Goal: Task Accomplishment & Management: Manage account settings

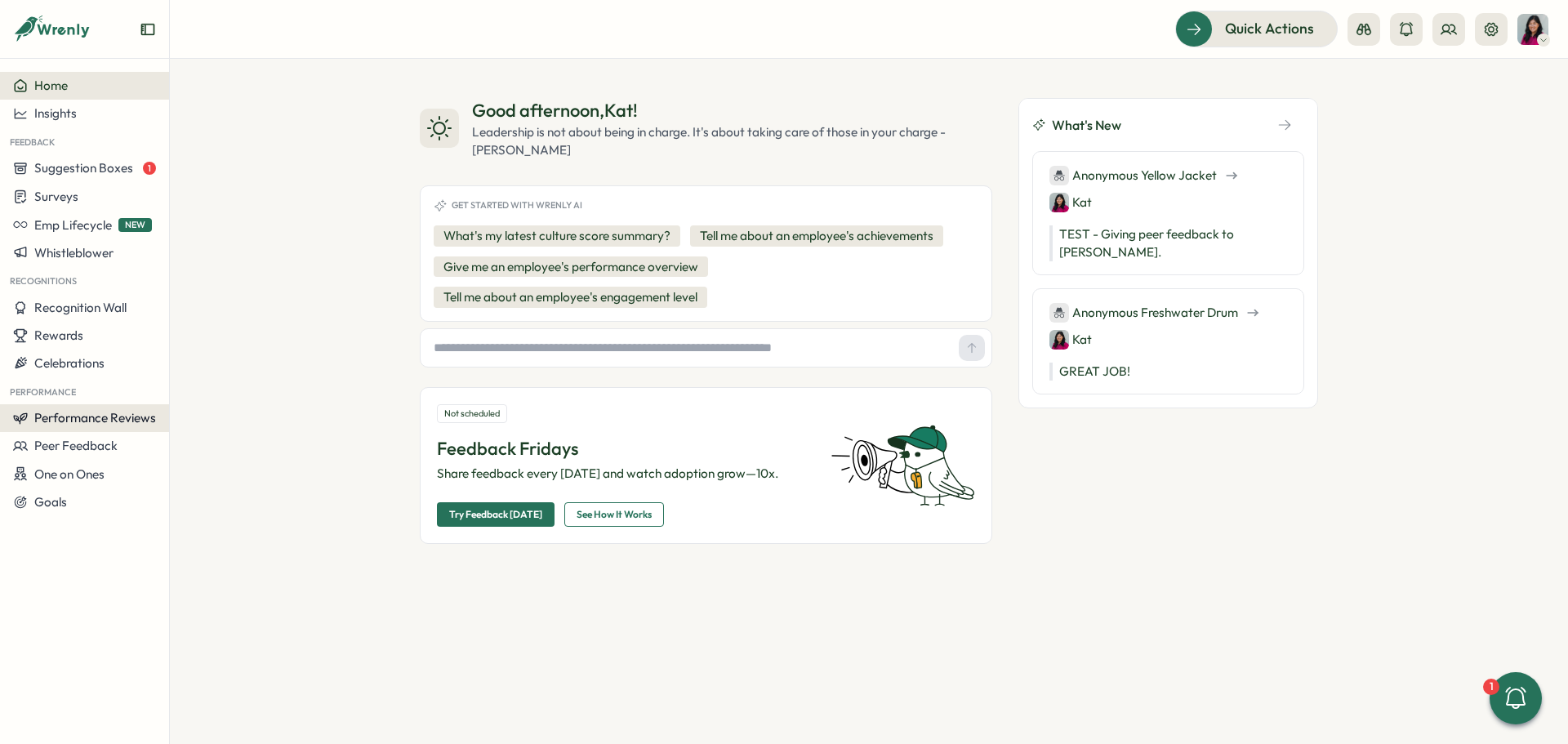
click at [60, 414] on span "Performance Reviews" at bounding box center [95, 418] width 122 height 16
click at [99, 418] on span "Performance Reviews" at bounding box center [95, 418] width 122 height 16
click at [99, 419] on span "Performance Reviews" at bounding box center [95, 418] width 122 height 16
click at [101, 413] on span "Performance Reviews" at bounding box center [95, 418] width 122 height 16
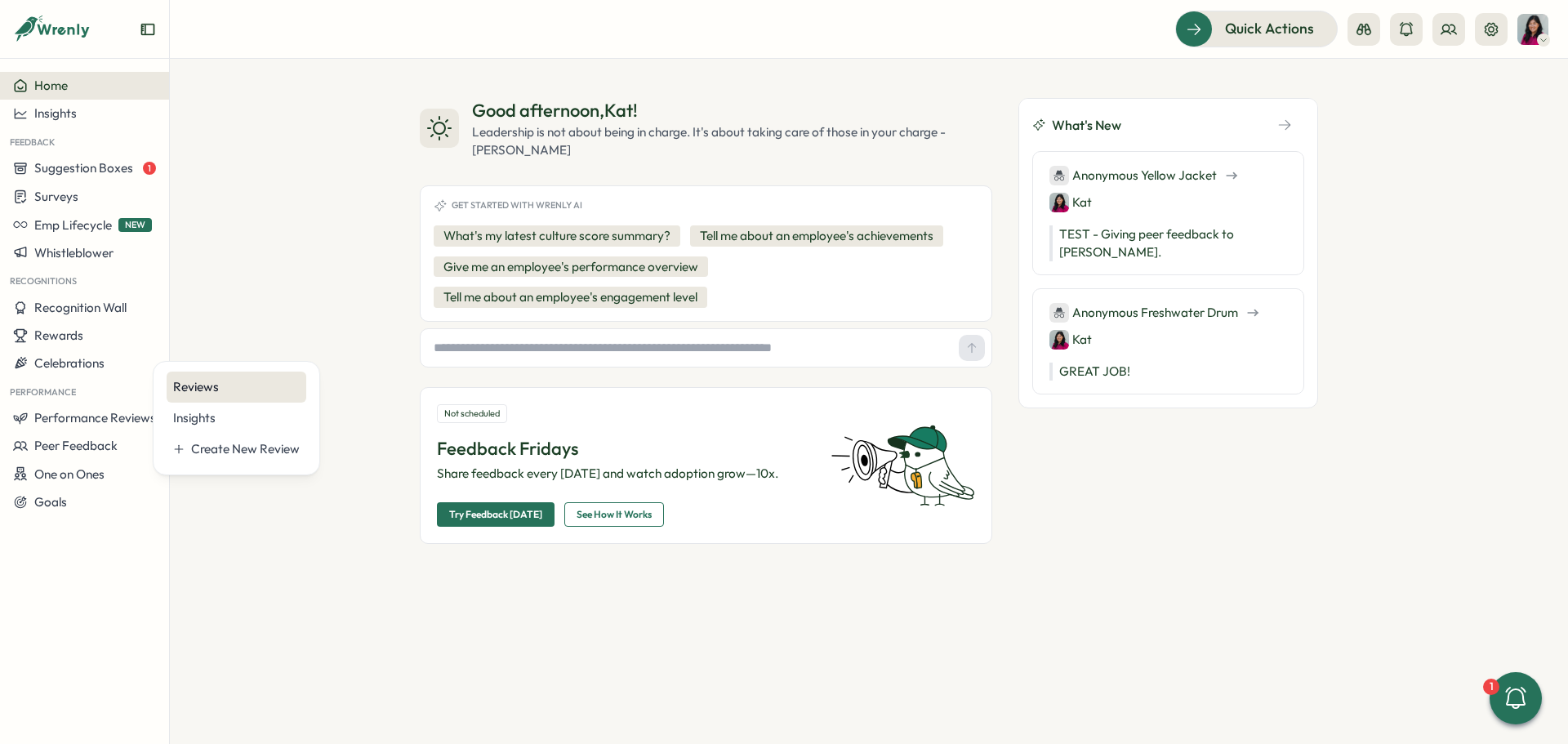
click at [257, 400] on div "Reviews" at bounding box center [237, 387] width 140 height 31
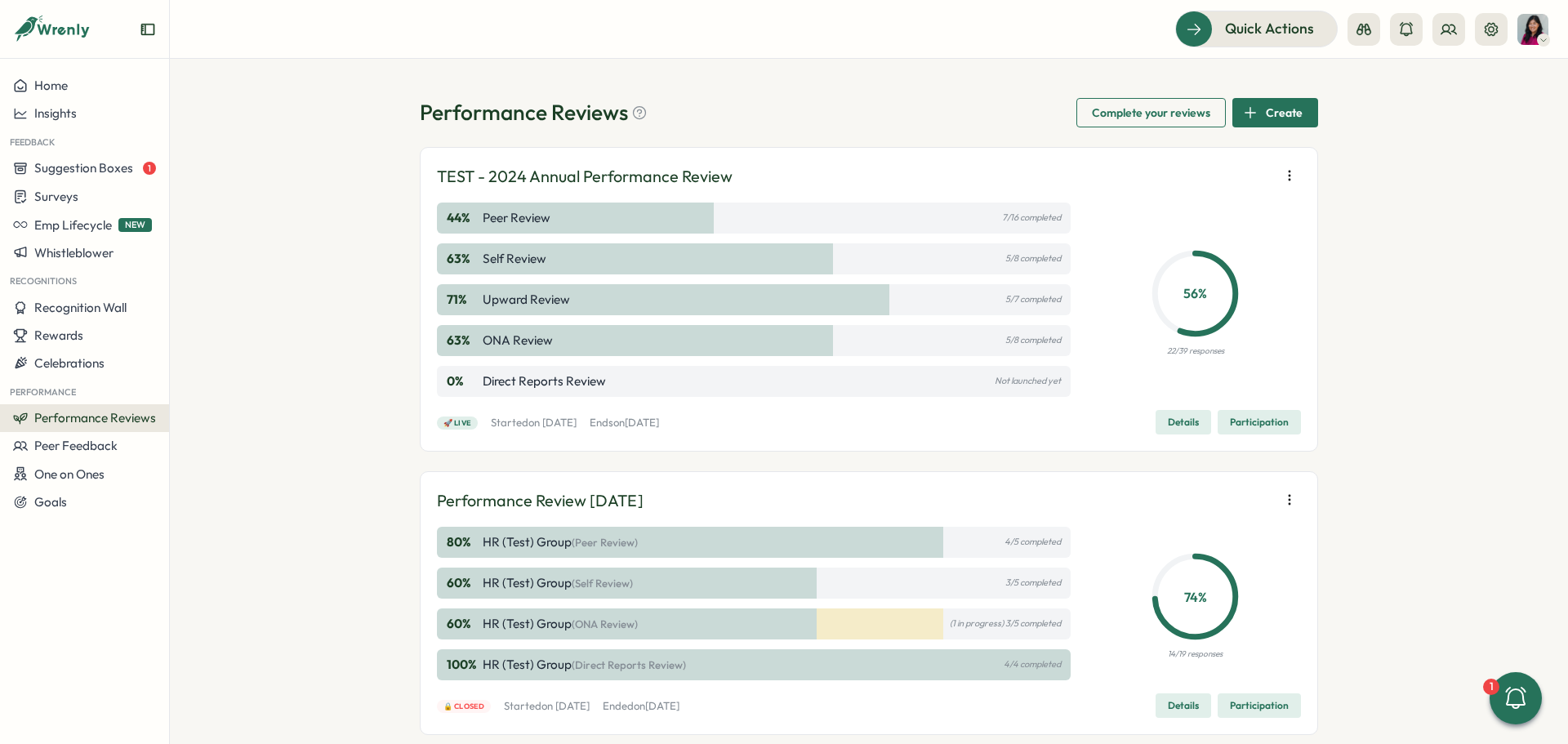
scroll to position [50, 0]
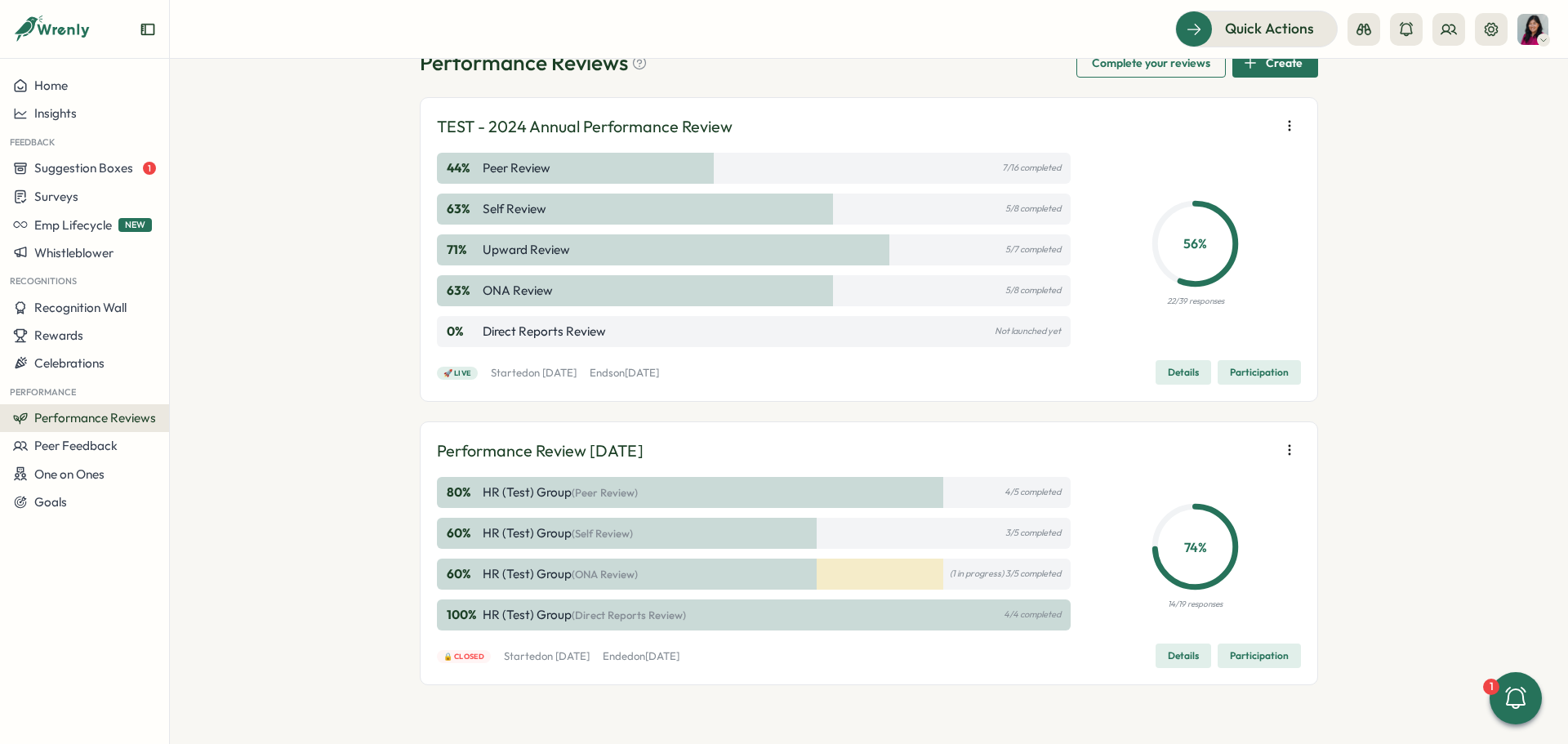
click at [520, 451] on p "Performance Review April 2025" at bounding box center [540, 451] width 206 height 25
click at [515, 493] on p "HR (Test) Group (Peer Review)" at bounding box center [560, 492] width 155 height 18
click at [1256, 658] on span "Participation" at bounding box center [1259, 655] width 59 height 23
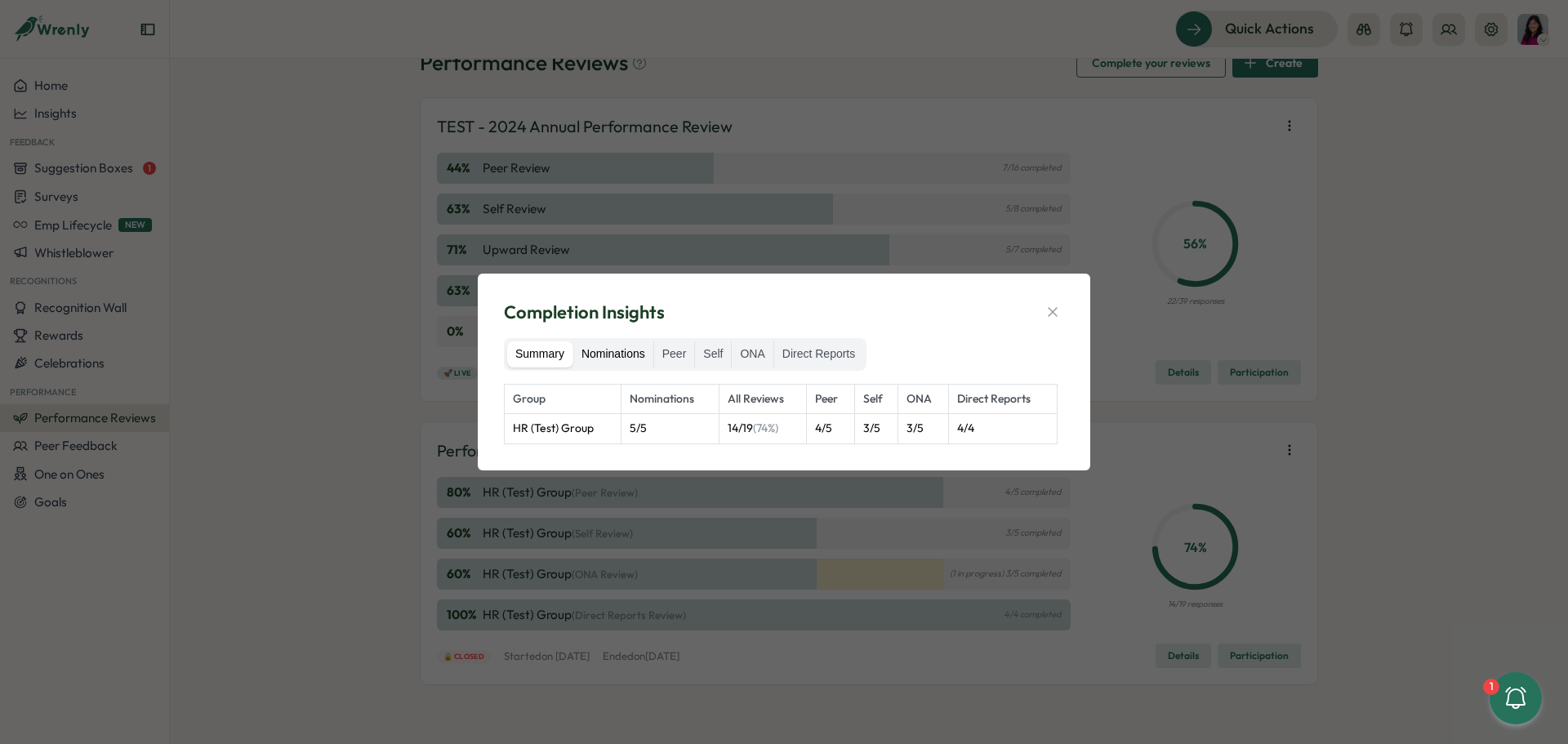
click at [622, 348] on label "Nominations" at bounding box center [613, 354] width 80 height 26
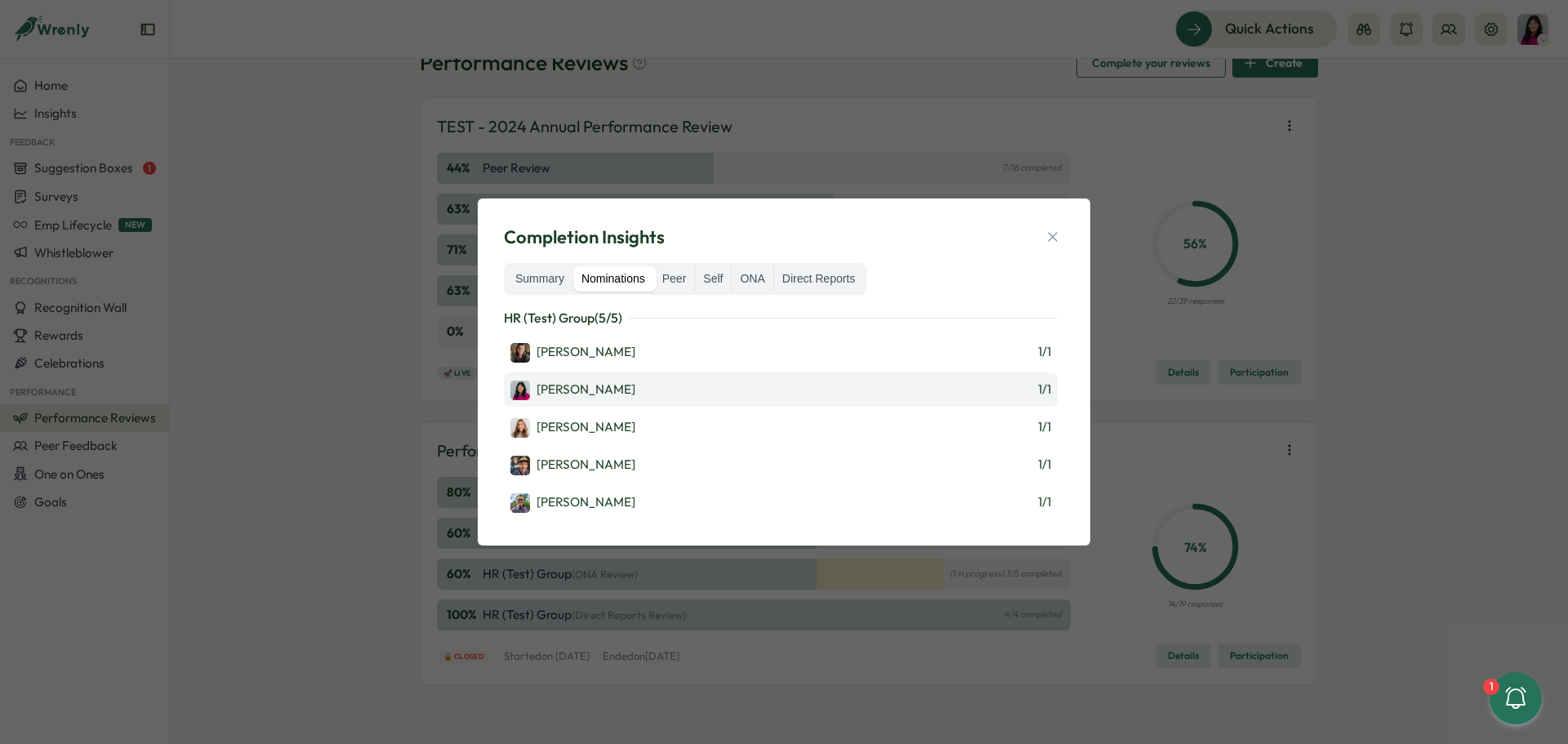
click at [599, 401] on div "Kat Haynes 1 / 1" at bounding box center [781, 389] width 554 height 34
click at [675, 280] on label "Peer" at bounding box center [675, 279] width 41 height 26
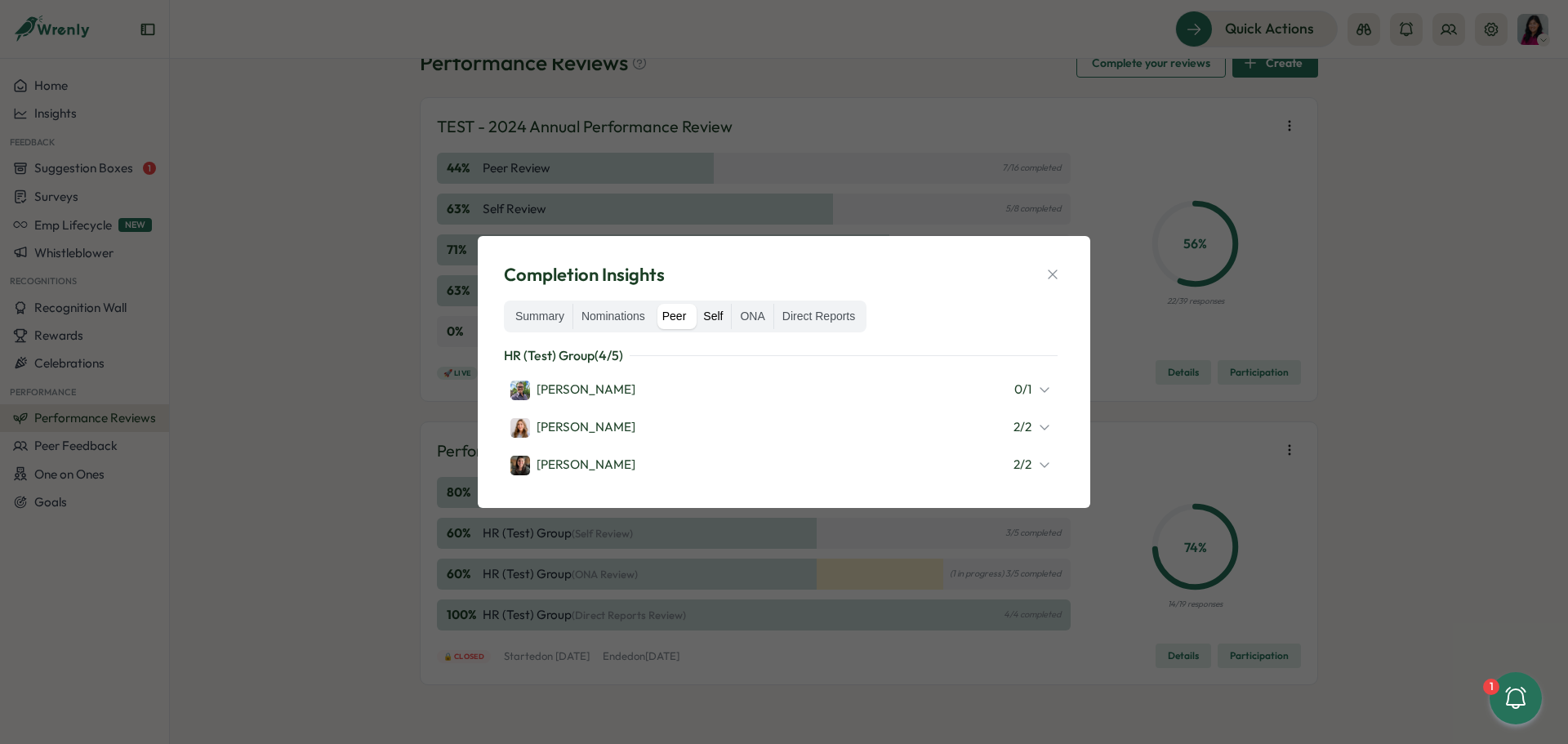
click at [726, 315] on label "Self" at bounding box center [713, 317] width 36 height 26
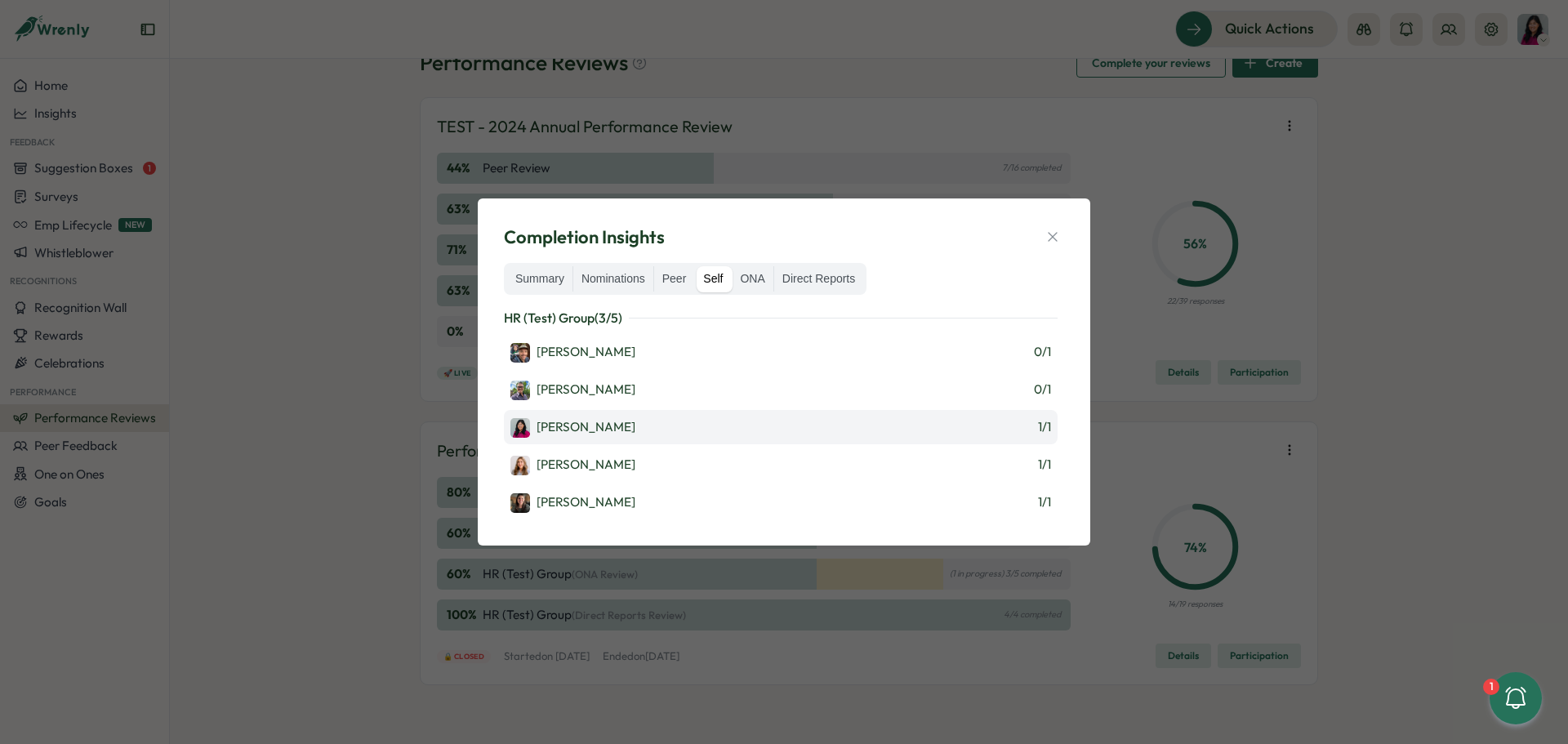
click at [677, 440] on div "Kat Haynes 1 / 1" at bounding box center [781, 427] width 554 height 34
click at [760, 283] on label "ONA" at bounding box center [752, 279] width 41 height 26
click at [857, 283] on label "Direct Reports" at bounding box center [819, 279] width 89 height 26
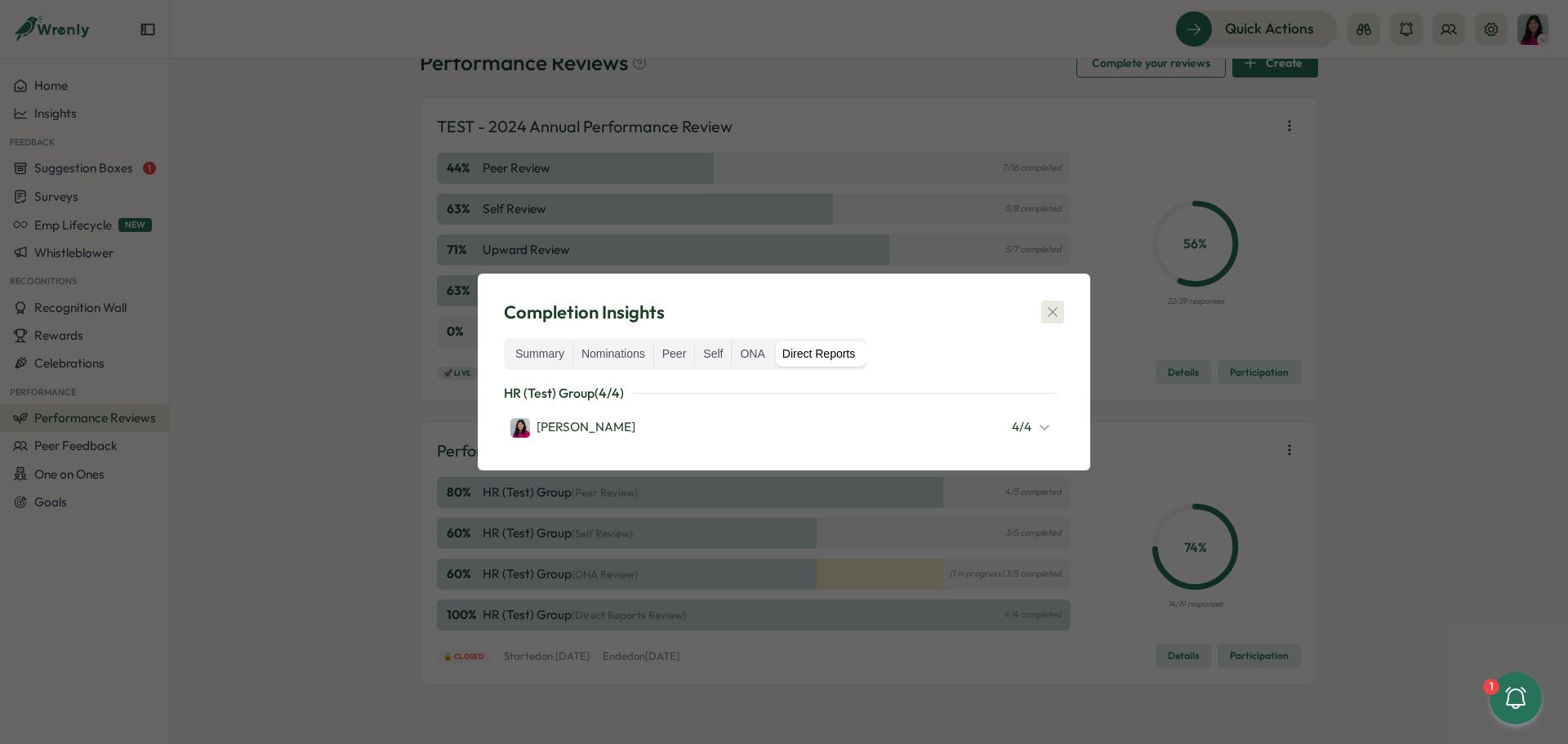
click at [1057, 316] on icon "button" at bounding box center [1053, 313] width 9 height 9
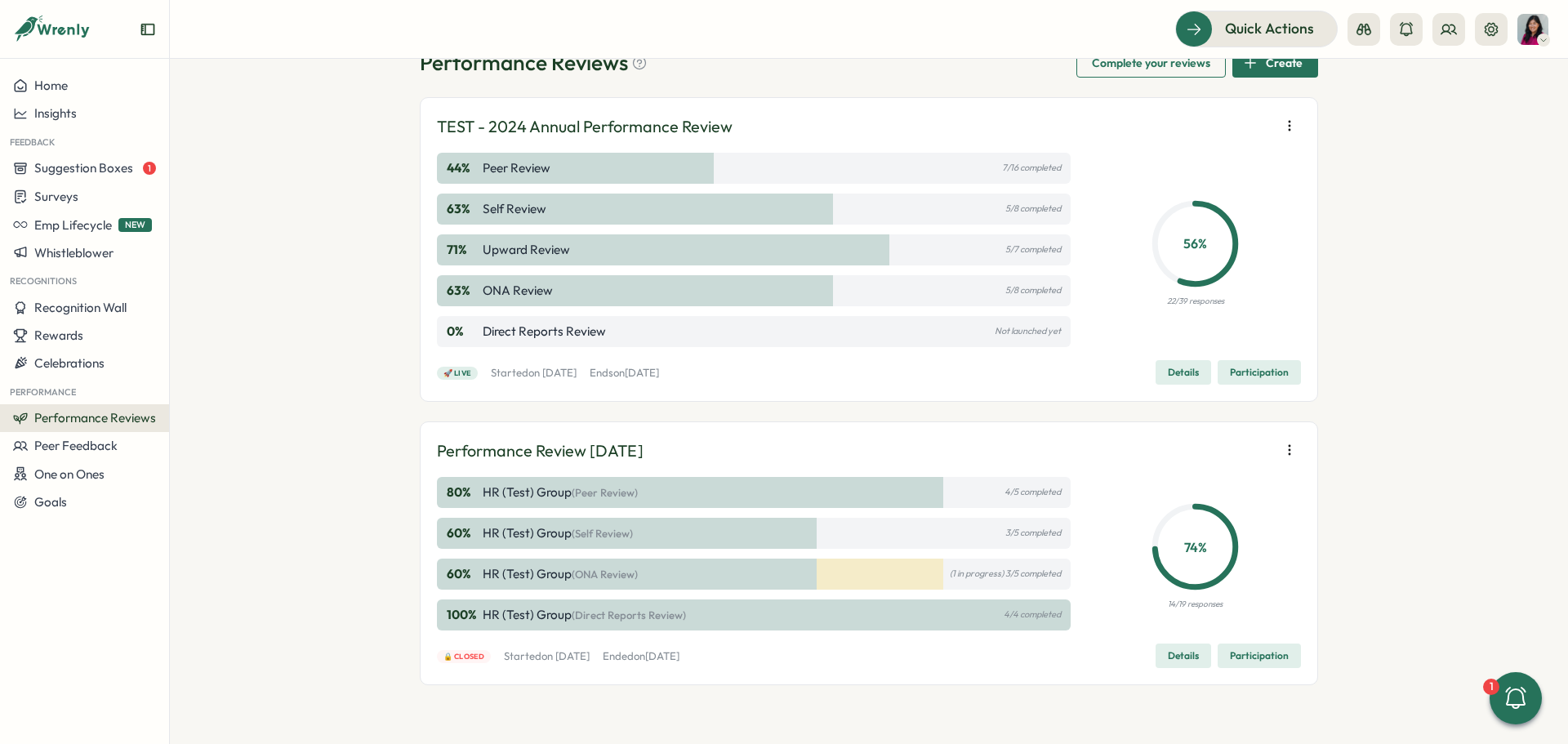
scroll to position [0, 0]
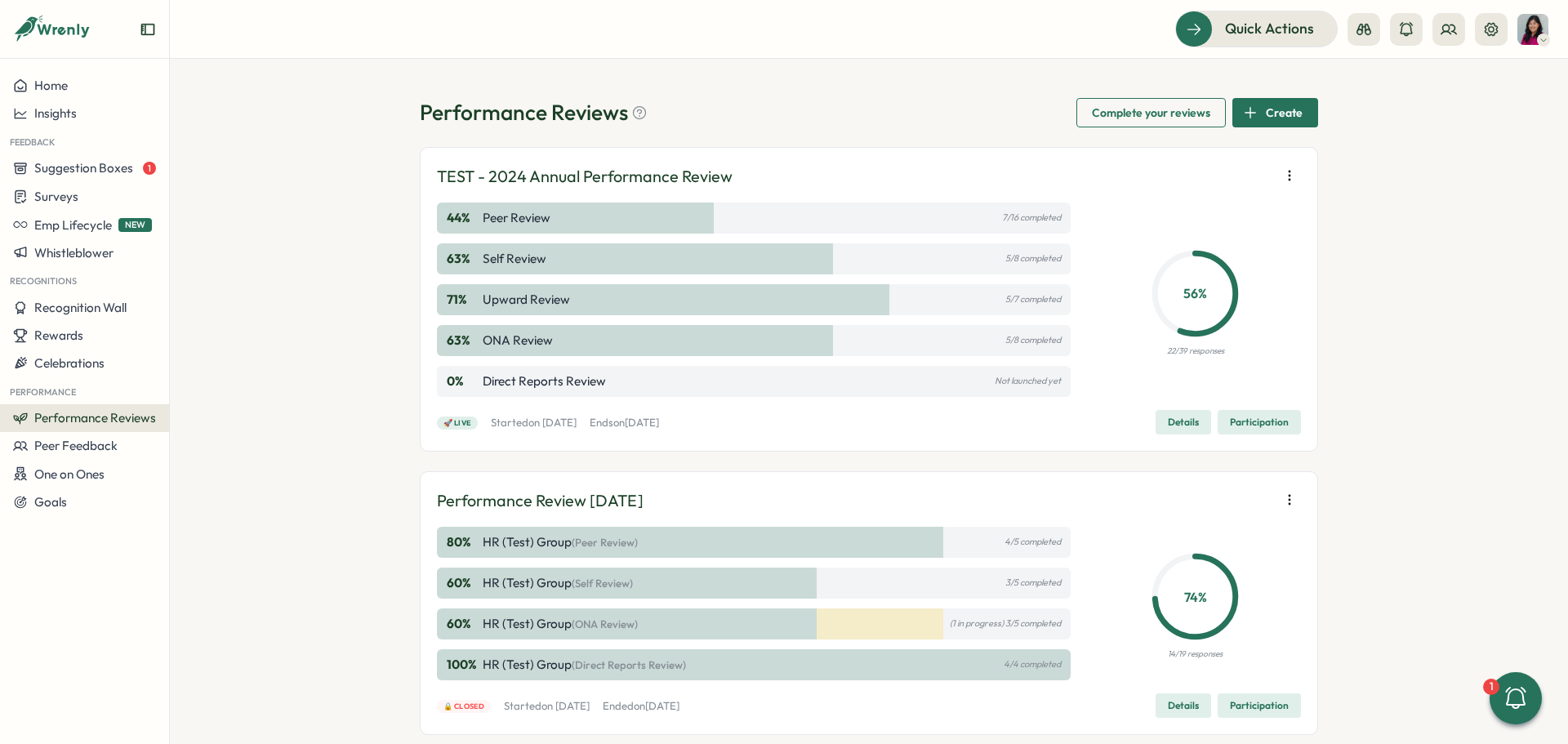
click at [581, 192] on div "TEST - 2024 Annual Performance Review 44 % Peer Review 7/16 completed 63 % Self…" at bounding box center [868, 299] width 864 height 270
click at [561, 214] on div "44 % Peer Review 7/16 completed" at bounding box center [754, 218] width 634 height 31
click at [762, 218] on div "44 % Peer Review 7/16 completed" at bounding box center [754, 218] width 634 height 31
click at [1172, 355] on p "22/39 responses" at bounding box center [1196, 351] width 57 height 13
click at [1284, 177] on icon "button" at bounding box center [1290, 176] width 17 height 17
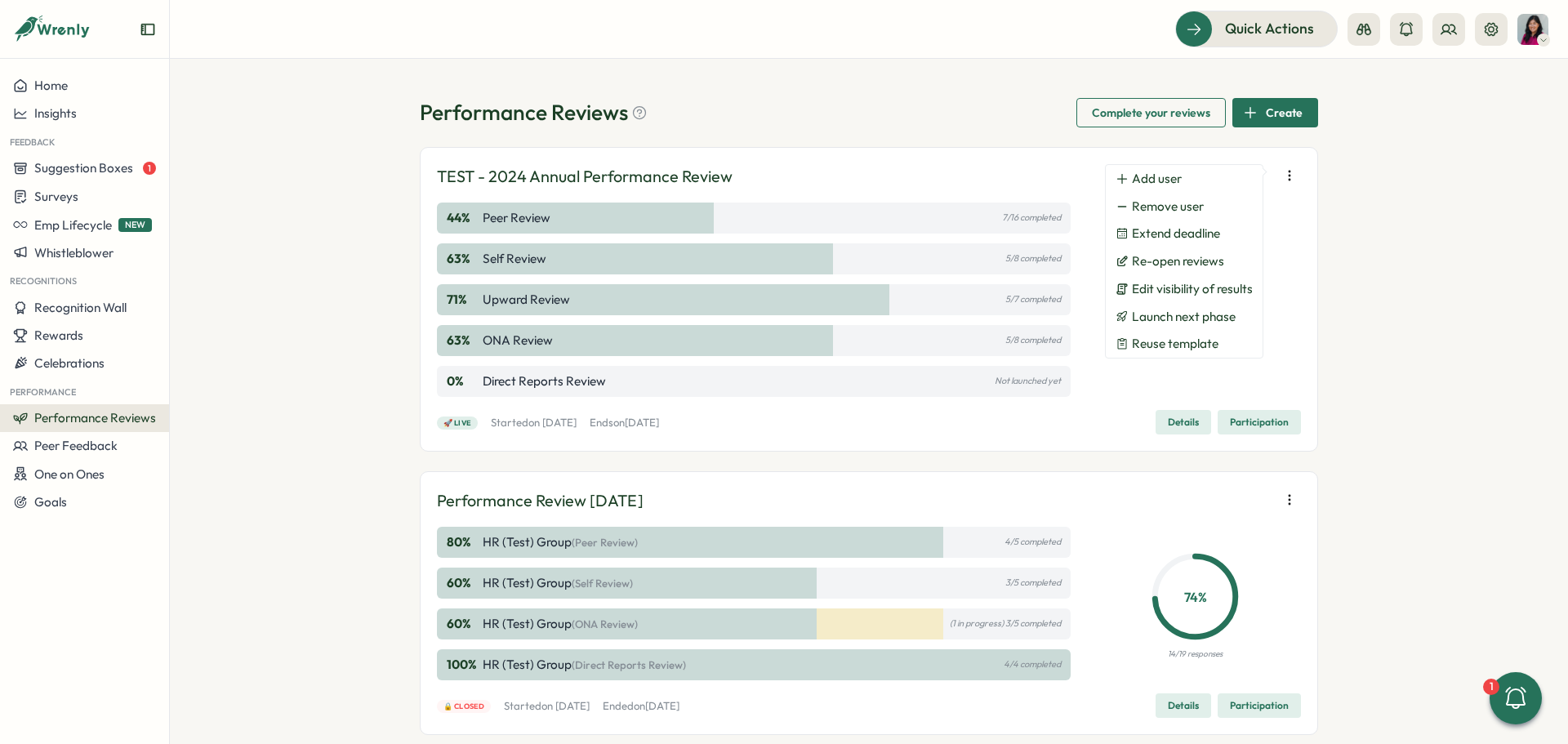
click at [1029, 414] on div "🚀 Live Started on Tue, 23 Sep 2025 Ends on Wed, 15 Oct 2025 Details Participati…" at bounding box center [868, 422] width 864 height 25
click at [1330, 198] on div "Performance Reviews Complete your reviews Create TEST - 2024 Annual Performance…" at bounding box center [868, 401] width 1398 height 685
click at [1407, 211] on div "Performance Reviews Complete your reviews Create TEST - 2024 Annual Performance…" at bounding box center [868, 401] width 1398 height 685
click at [990, 91] on div "Performance Reviews Complete your reviews Create TEST - 2024 Annual Performance…" at bounding box center [868, 401] width 1398 height 685
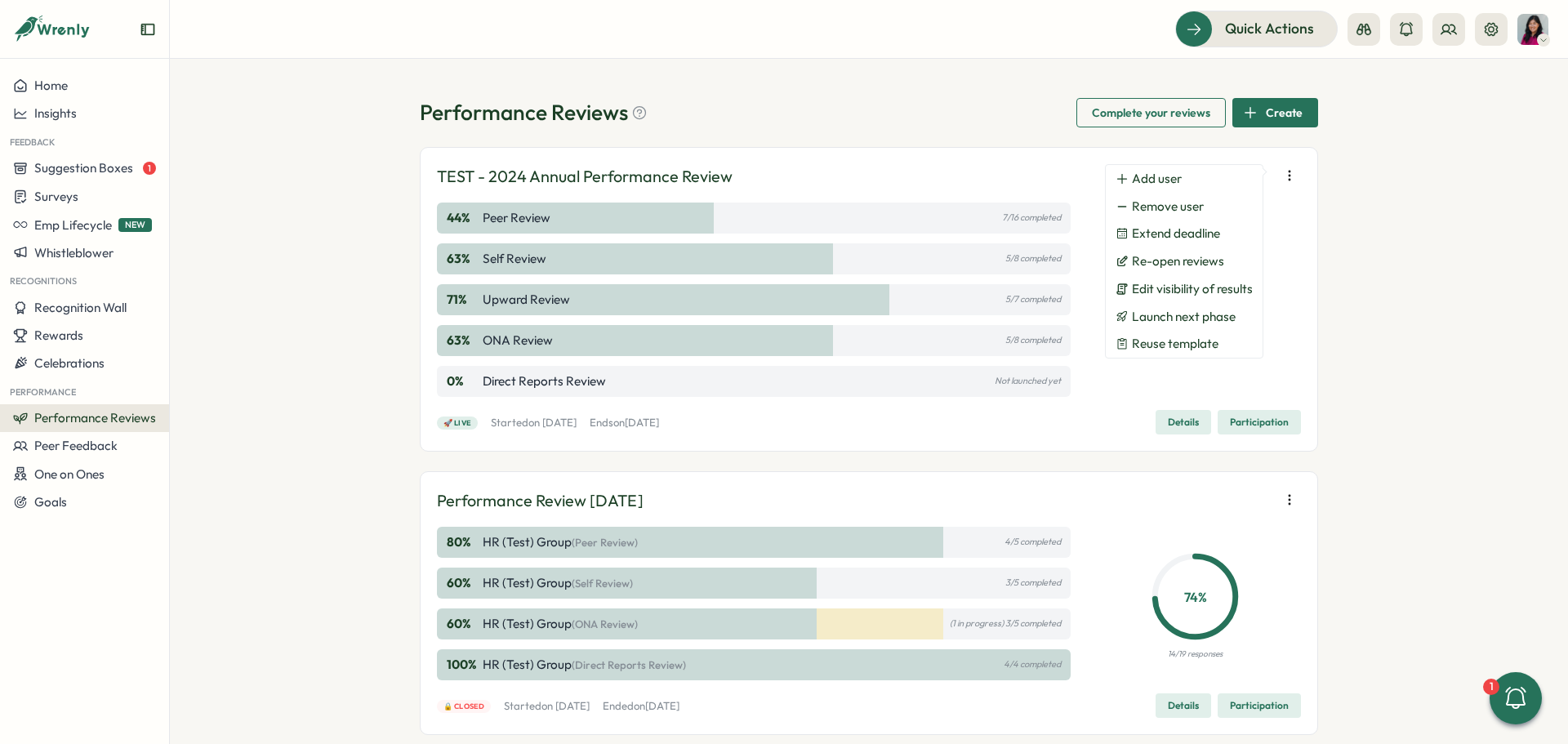
click at [505, 224] on p "Peer Review" at bounding box center [517, 218] width 68 height 18
click at [525, 377] on p "Direct Reports Review" at bounding box center [545, 381] width 124 height 18
click at [513, 412] on div "🚀 Live Started on Tue, 23 Sep 2025 Ends on Wed, 15 Oct 2025 Details Participati…" at bounding box center [868, 422] width 864 height 25
click at [1101, 406] on div "TEST - 2024 Annual Performance Review 44 % Peer Review 7/16 completed 63 % Self…" at bounding box center [868, 299] width 864 height 270
click at [1318, 221] on div "Performance Reviews Complete your reviews Create TEST - 2024 Annual Performance…" at bounding box center [868, 401] width 1398 height 685
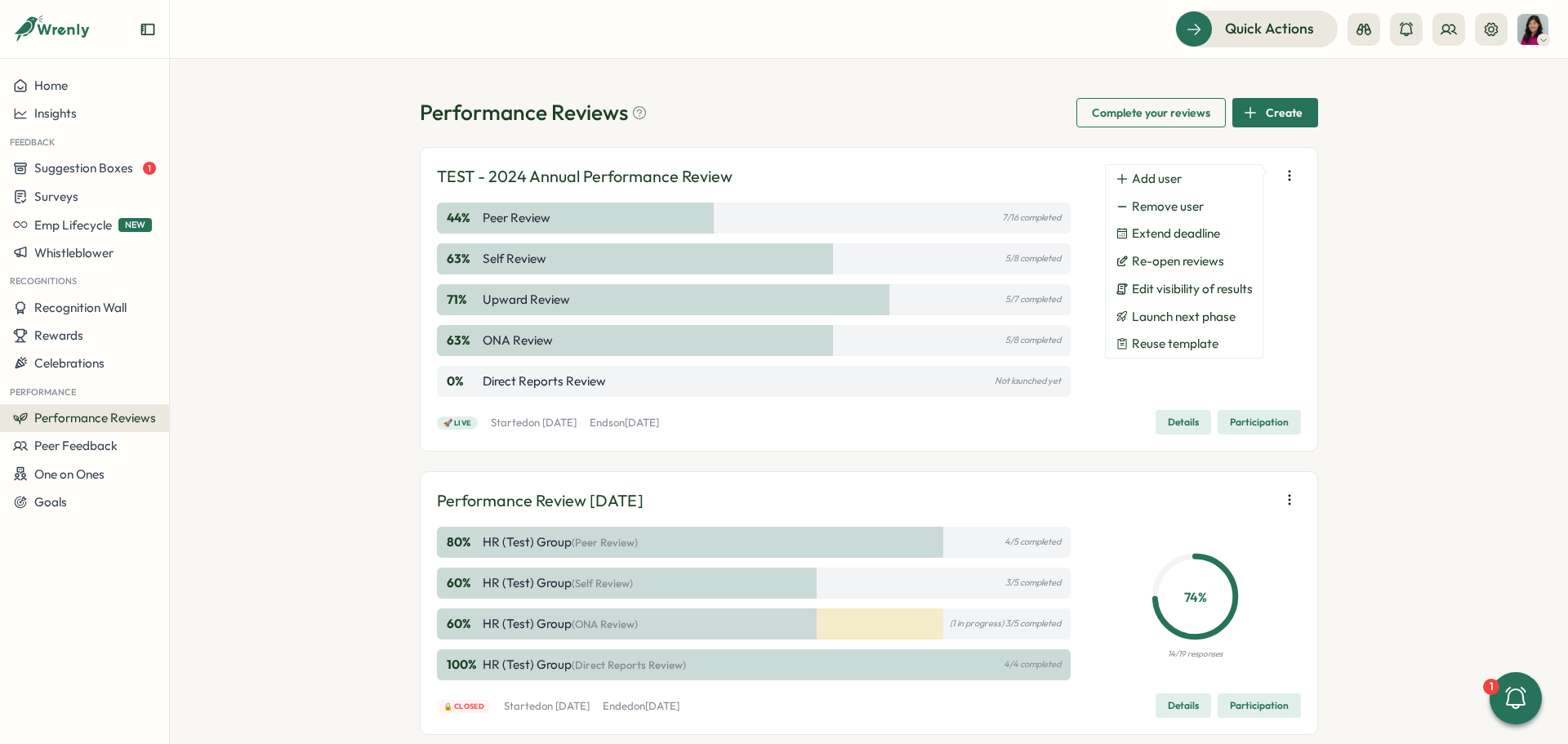
click at [1307, 230] on div "TEST - 2024 Annual Performance Review 44 % Peer Review 7/16 completed 63 % Self…" at bounding box center [868, 299] width 899 height 305
click at [1288, 277] on div "56 % 22/39 responses" at bounding box center [1197, 300] width 212 height 195
click at [568, 251] on div "63 % Self Review 5/8 completed" at bounding box center [754, 259] width 634 height 31
click at [1175, 430] on span "Details" at bounding box center [1184, 422] width 31 height 23
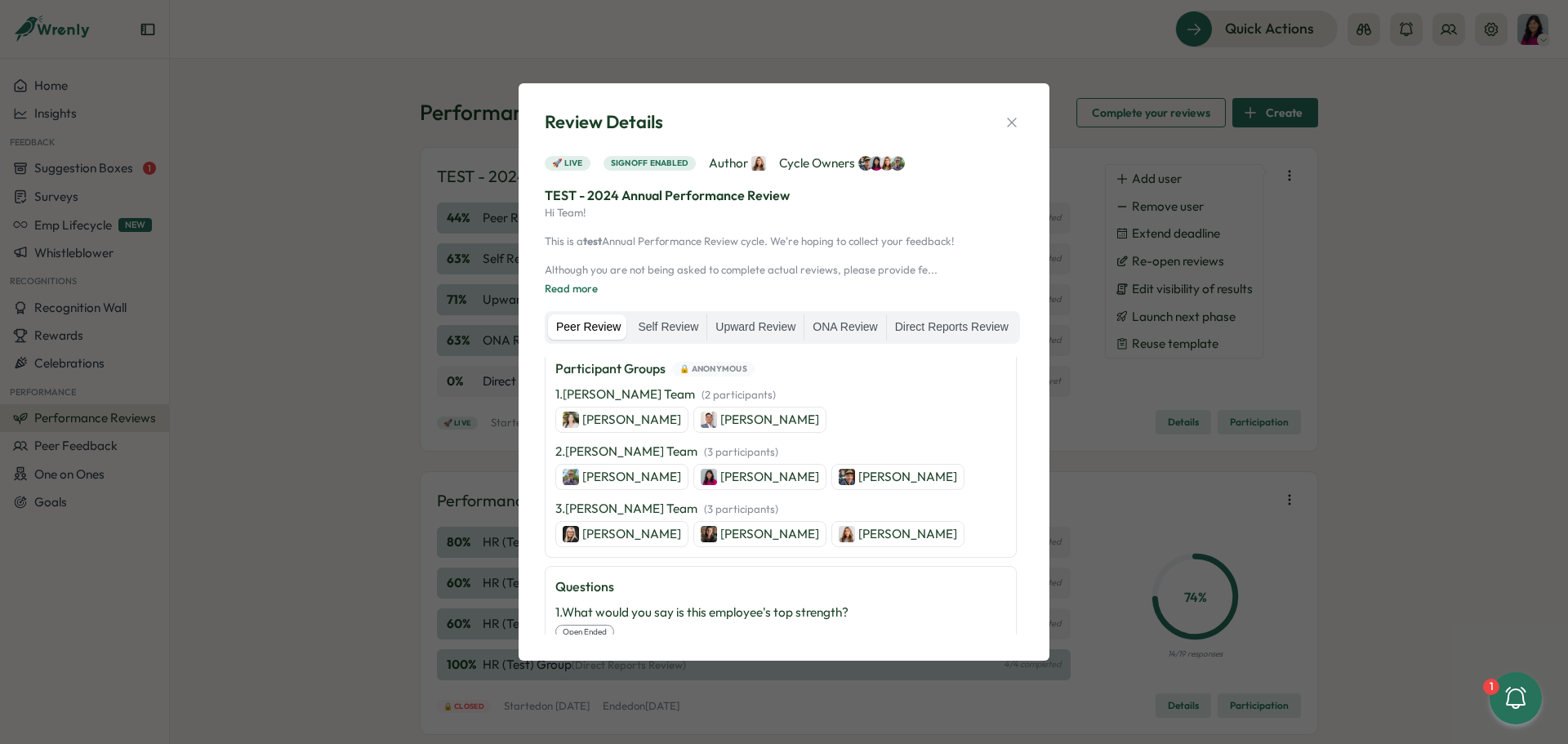
scroll to position [408, 0]
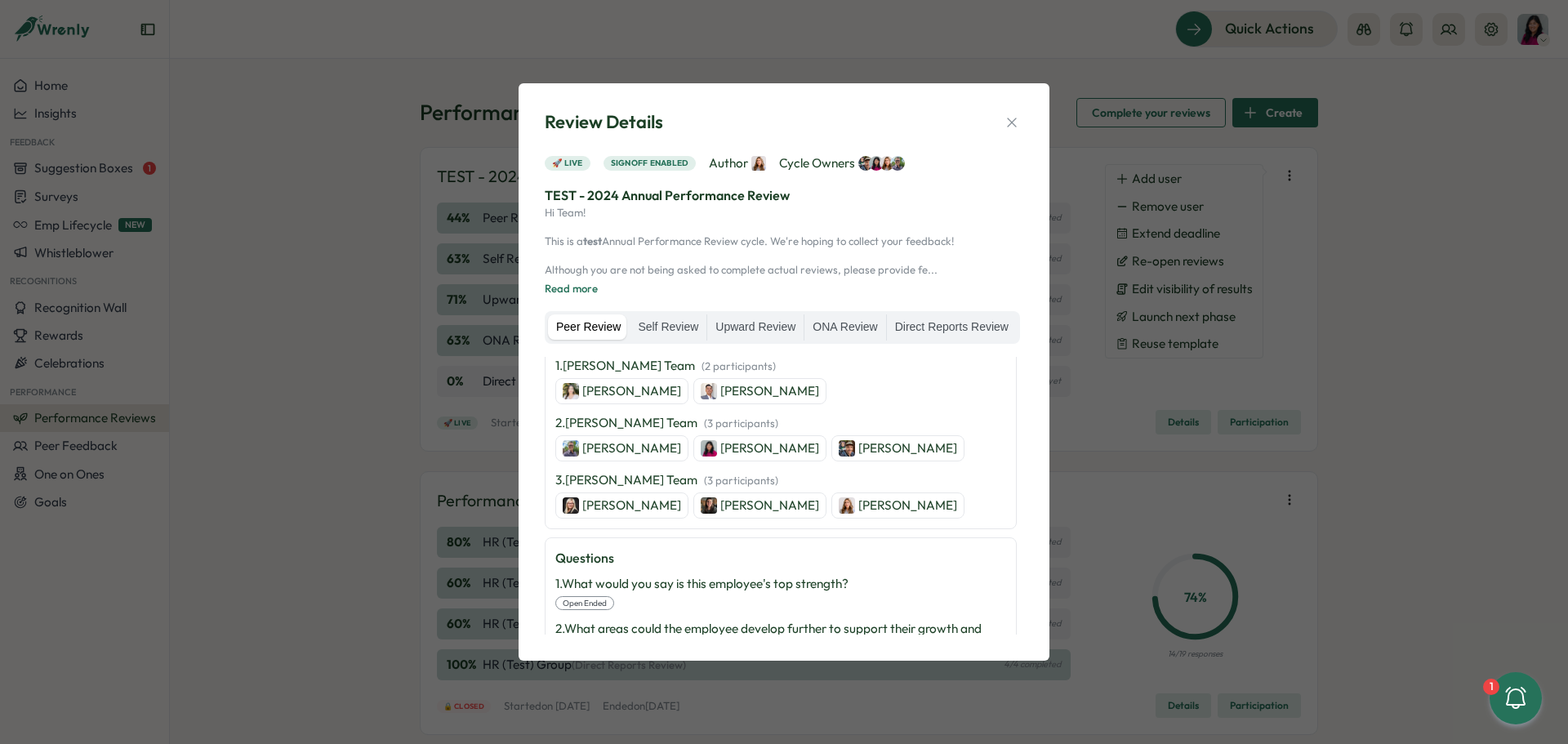
click at [645, 503] on p "[PERSON_NAME]" at bounding box center [631, 505] width 99 height 18
click at [1018, 121] on icon "button" at bounding box center [1012, 123] width 17 height 17
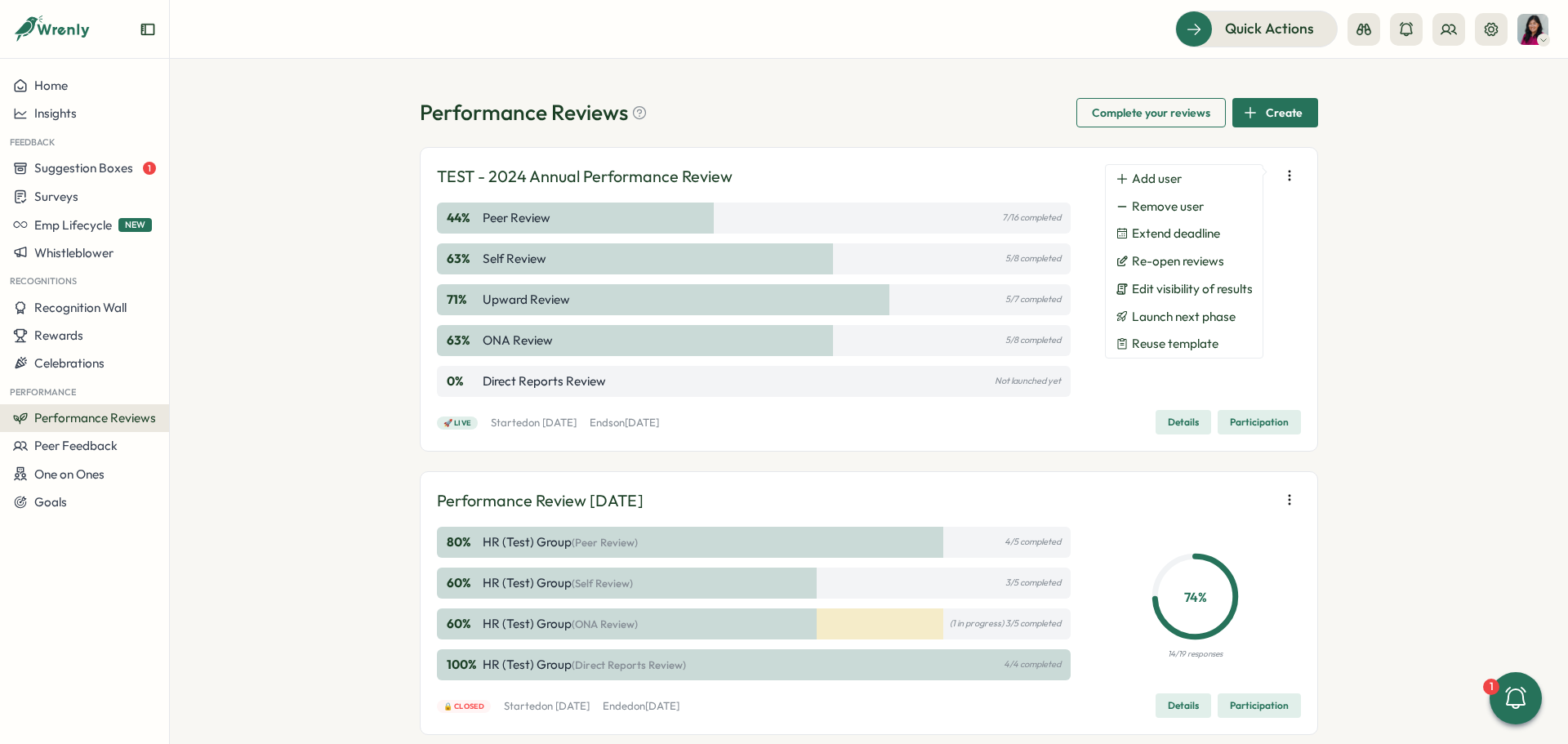
click at [749, 166] on div "TEST - 2024 Annual Performance Review" at bounding box center [868, 176] width 864 height 25
click at [606, 207] on div "44 % Peer Review 7/16 completed" at bounding box center [754, 218] width 634 height 31
click at [1242, 419] on span "Participation" at bounding box center [1259, 422] width 59 height 23
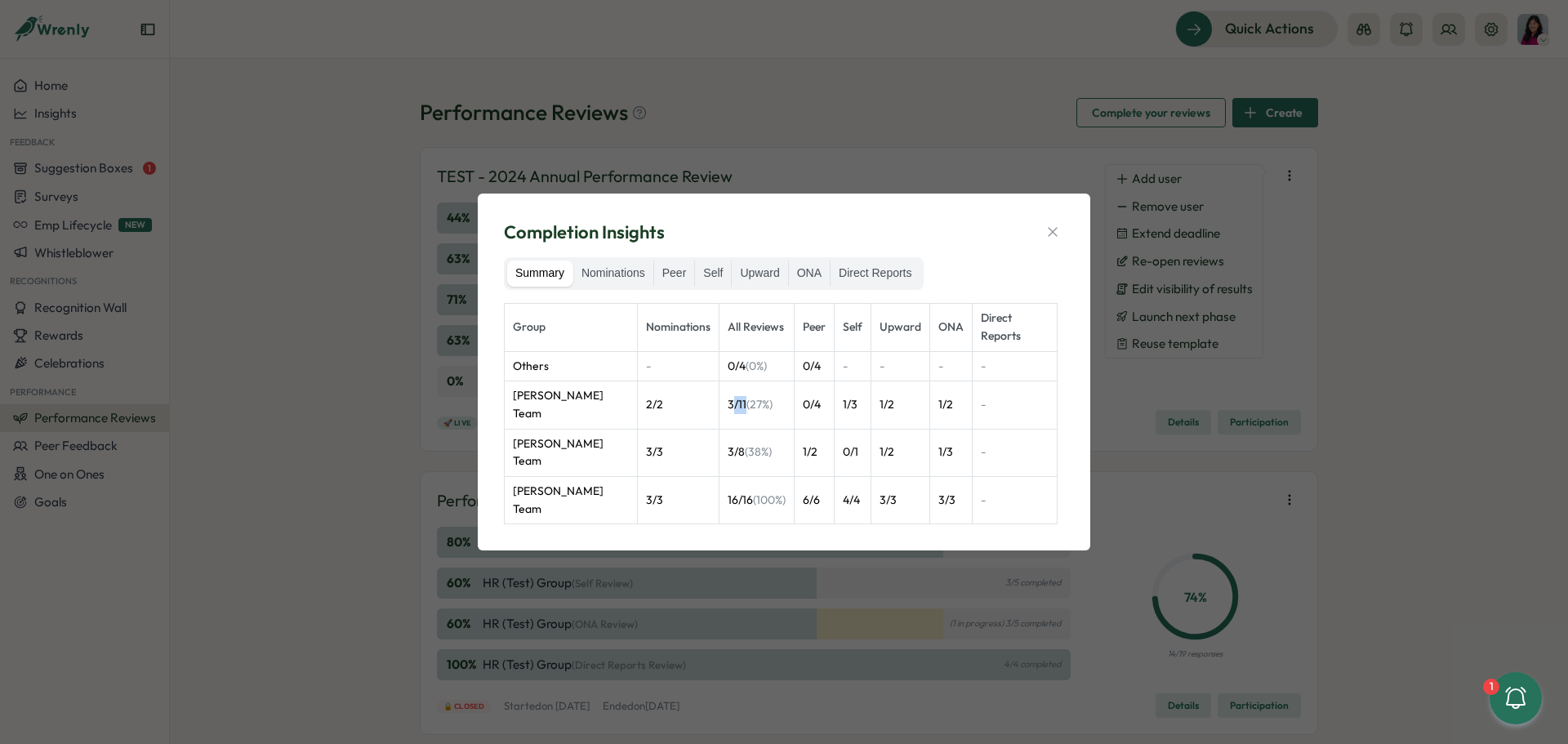
drag, startPoint x: 745, startPoint y: 407, endPoint x: 735, endPoint y: 409, distance: 10.2
click at [729, 407] on td "3 / 11 (27%)" at bounding box center [758, 405] width 76 height 47
click at [830, 412] on td "0 / 4" at bounding box center [814, 405] width 40 height 47
click at [779, 283] on label "Upward" at bounding box center [760, 274] width 55 height 26
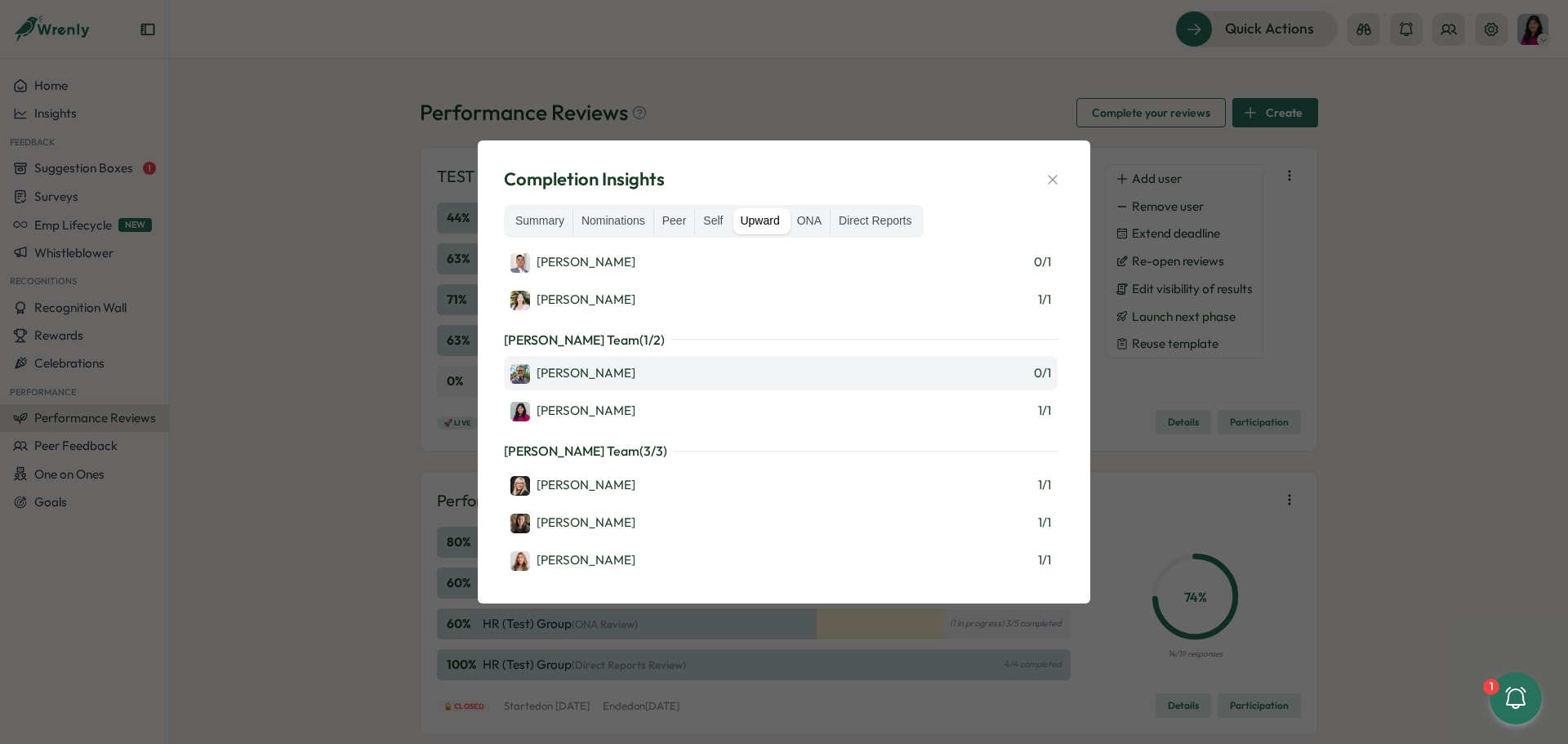
scroll to position [0, 0]
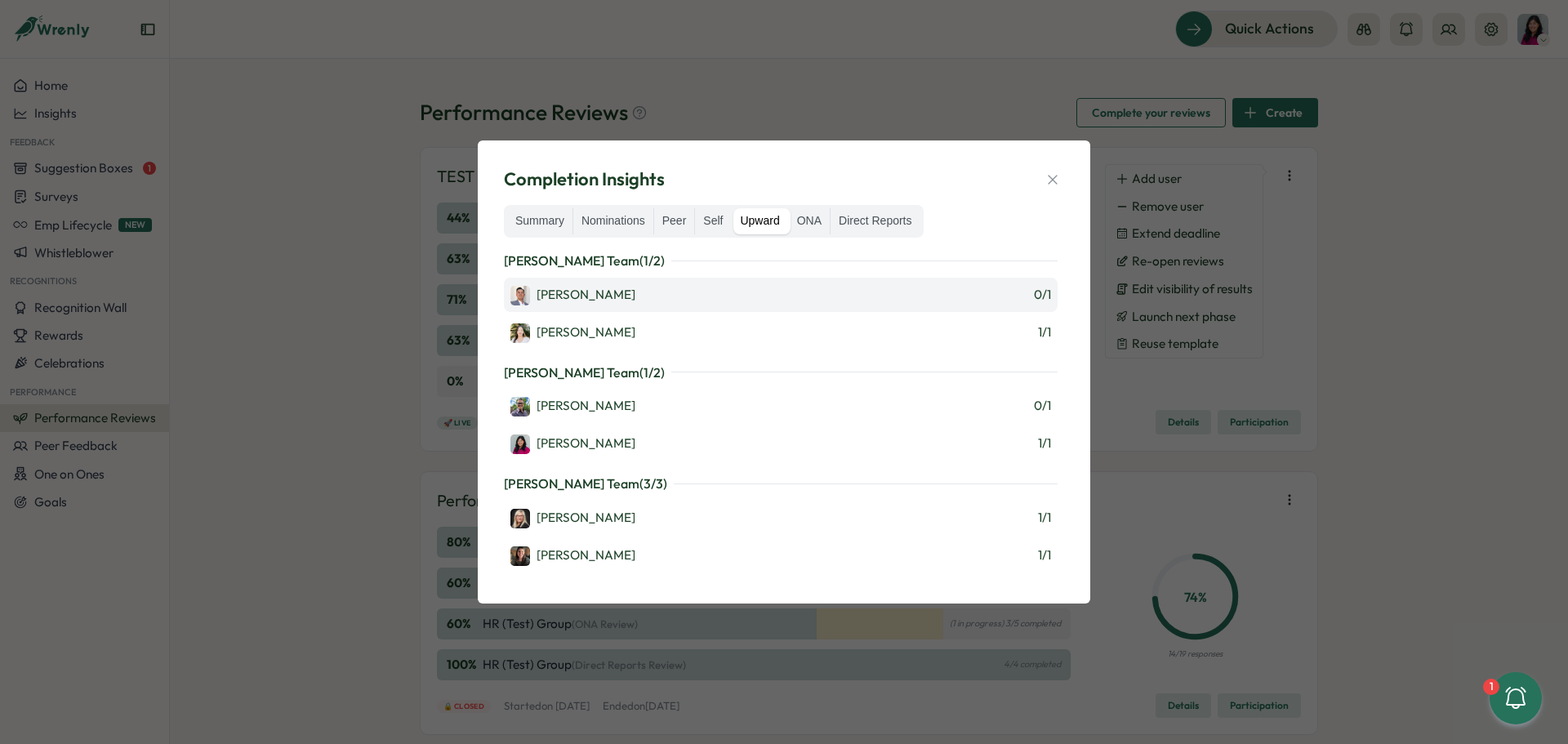
click at [1003, 290] on div "Hevesy Zhang 0 / 1" at bounding box center [781, 294] width 541 height 21
click at [816, 233] on label "ONA" at bounding box center [809, 221] width 41 height 26
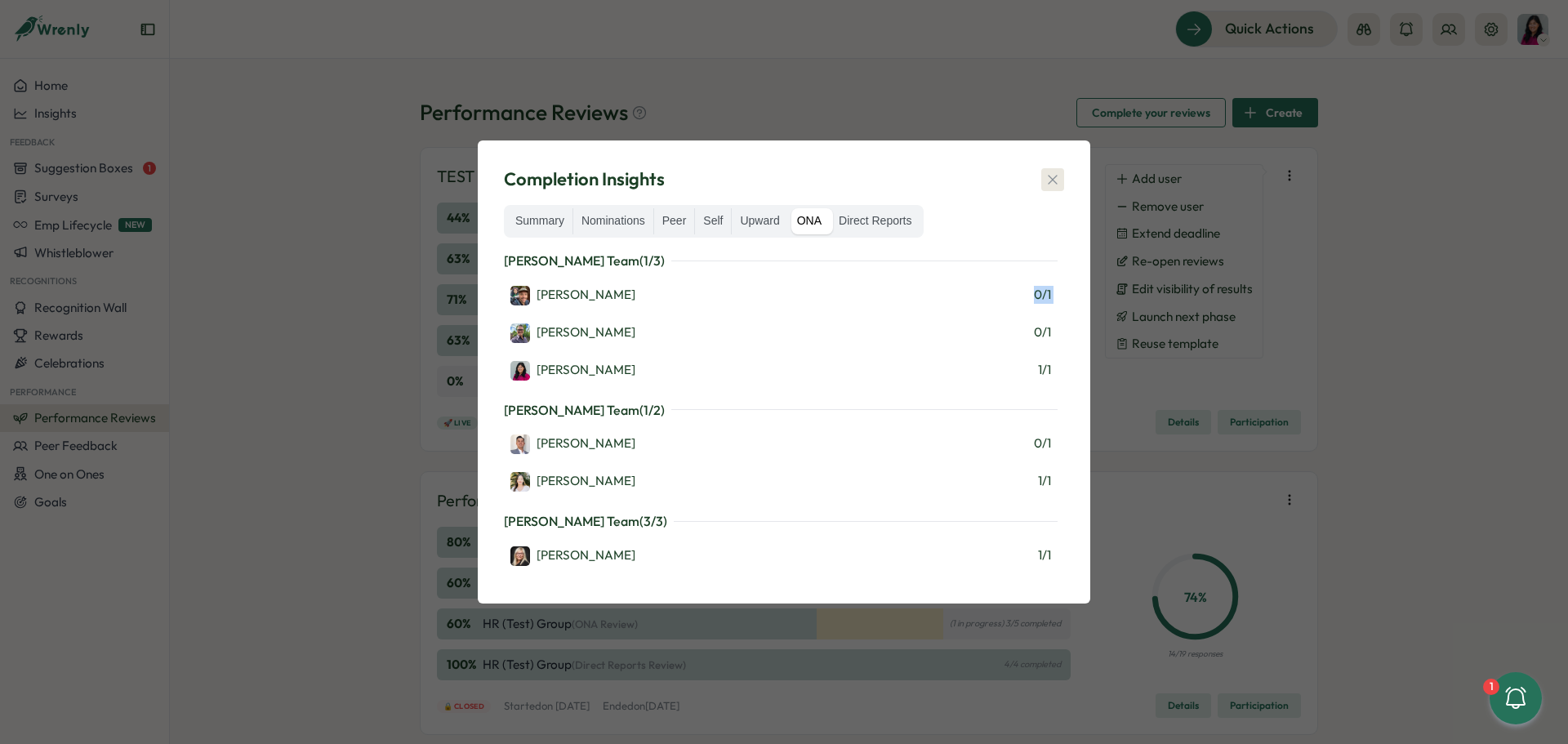
click at [1062, 180] on button "button" at bounding box center [1053, 180] width 23 height 23
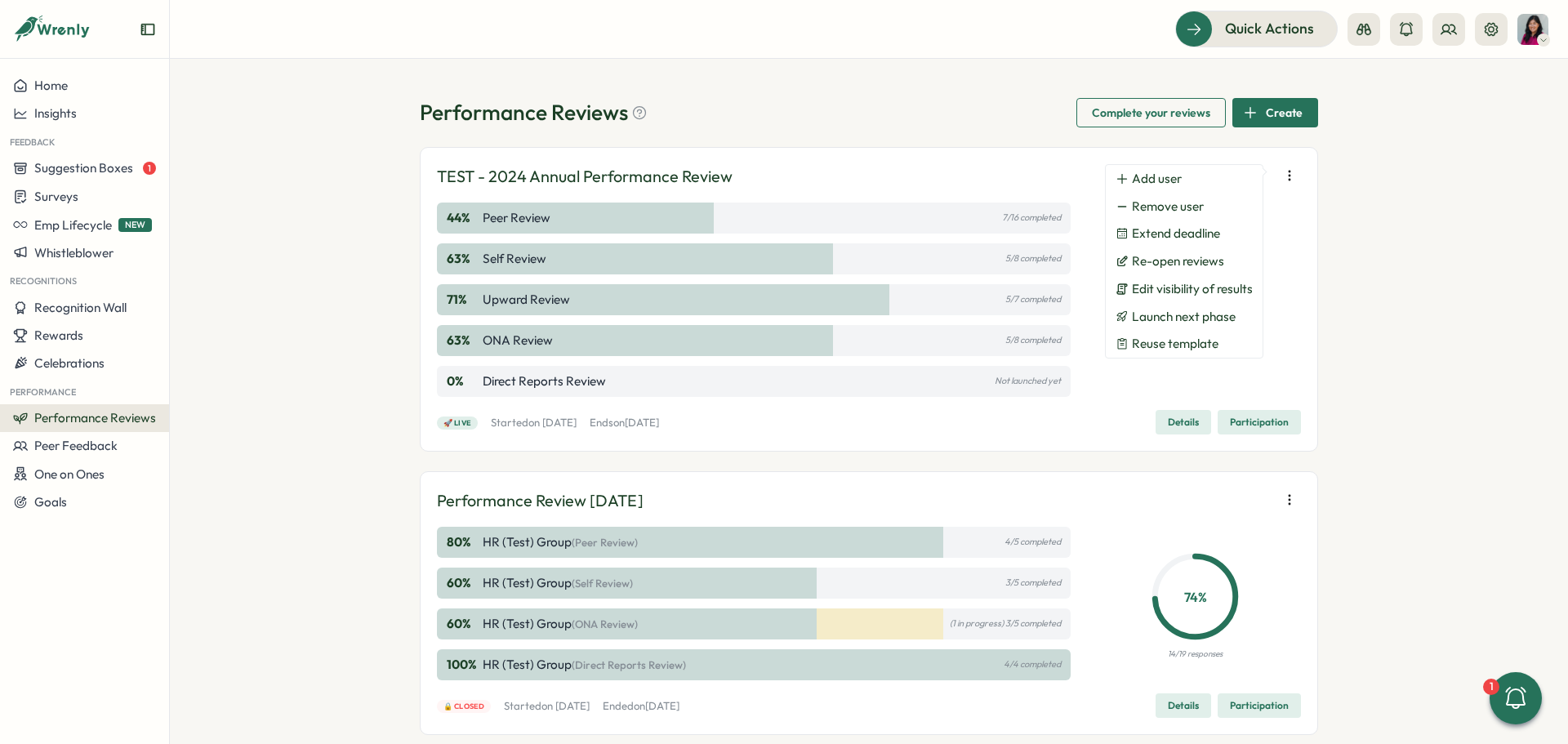
click at [1275, 304] on div "56 % 22/39 responses" at bounding box center [1197, 300] width 212 height 195
click at [1232, 421] on span "Participation" at bounding box center [1259, 422] width 59 height 23
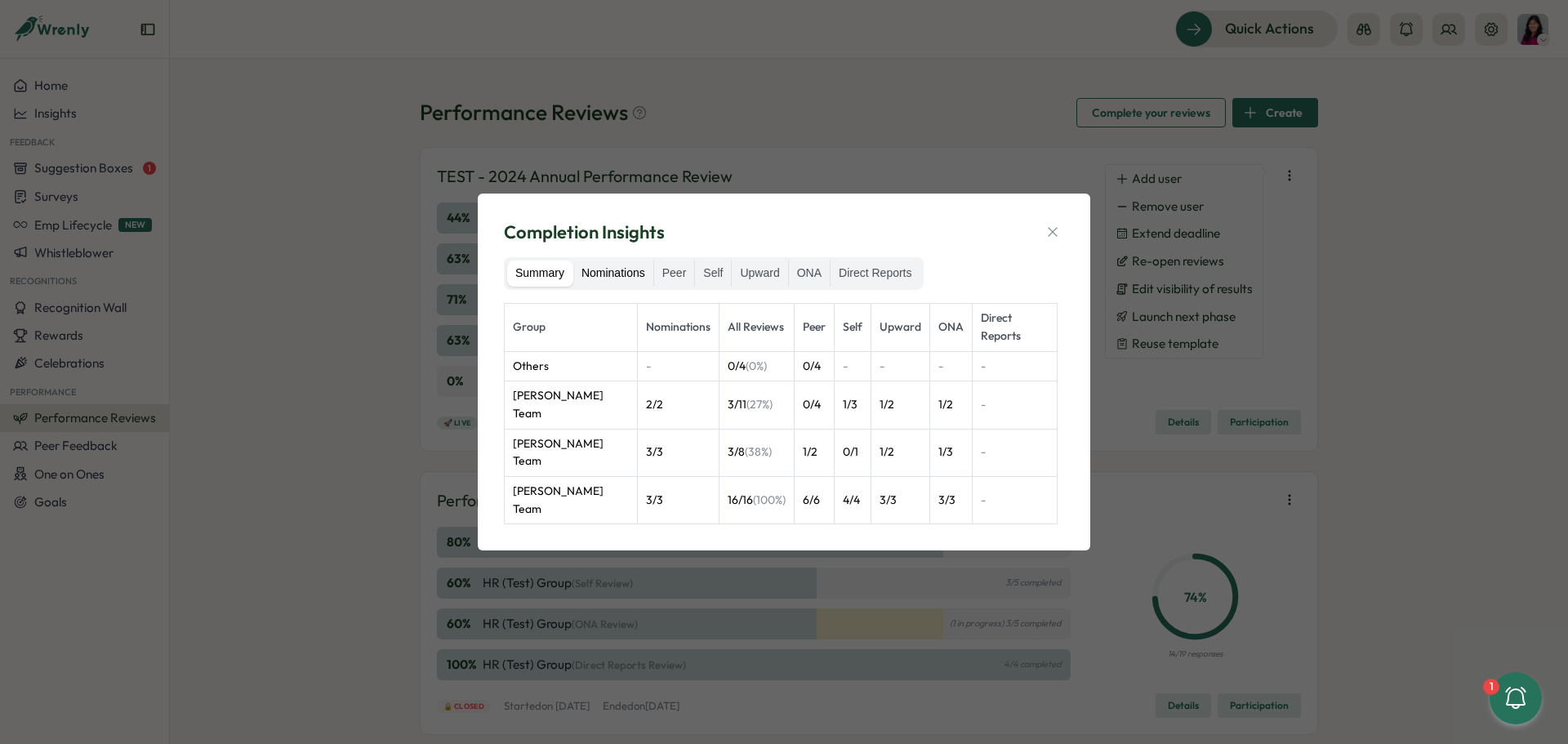
click at [612, 278] on label "Nominations" at bounding box center [613, 274] width 80 height 26
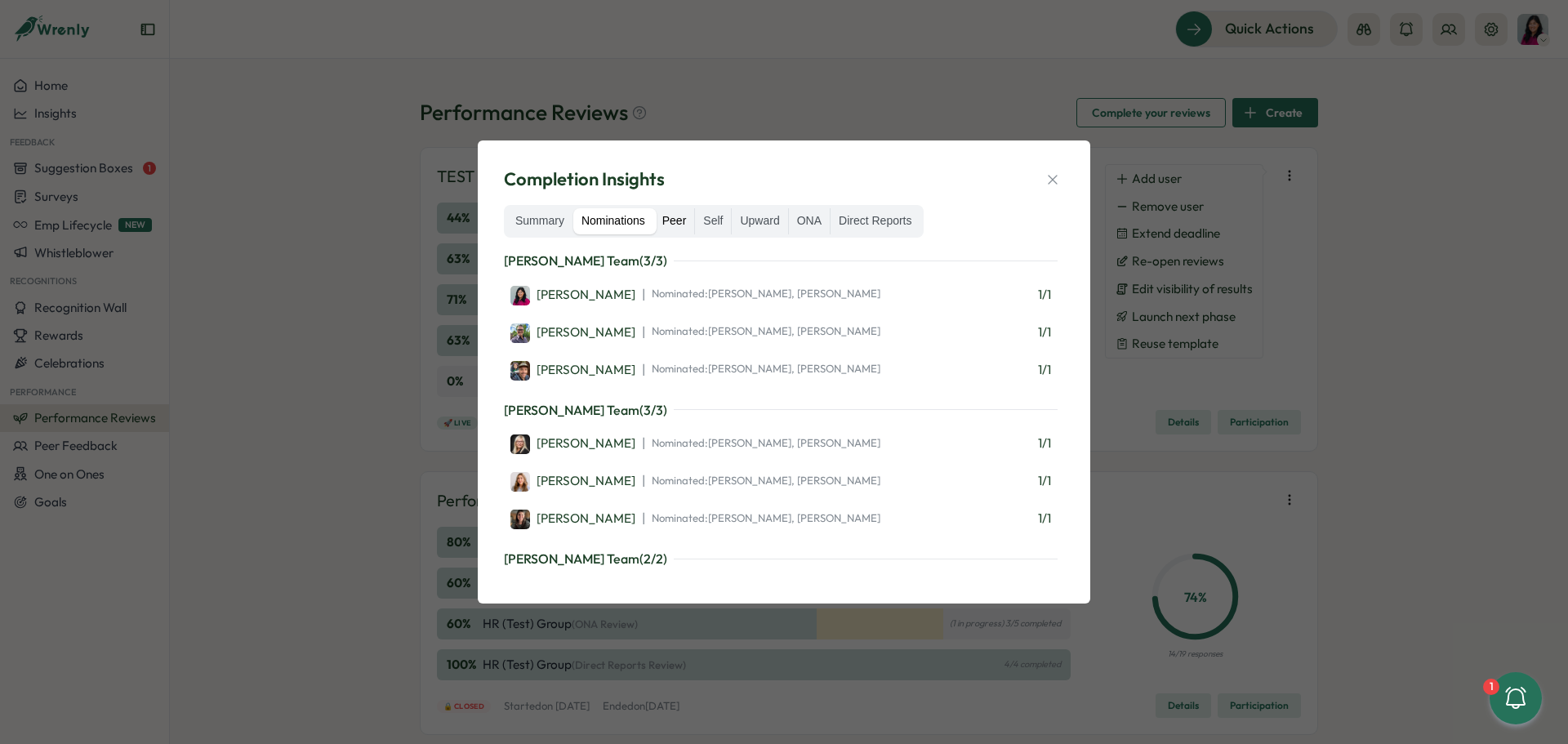
click at [673, 229] on label "Peer" at bounding box center [675, 221] width 41 height 26
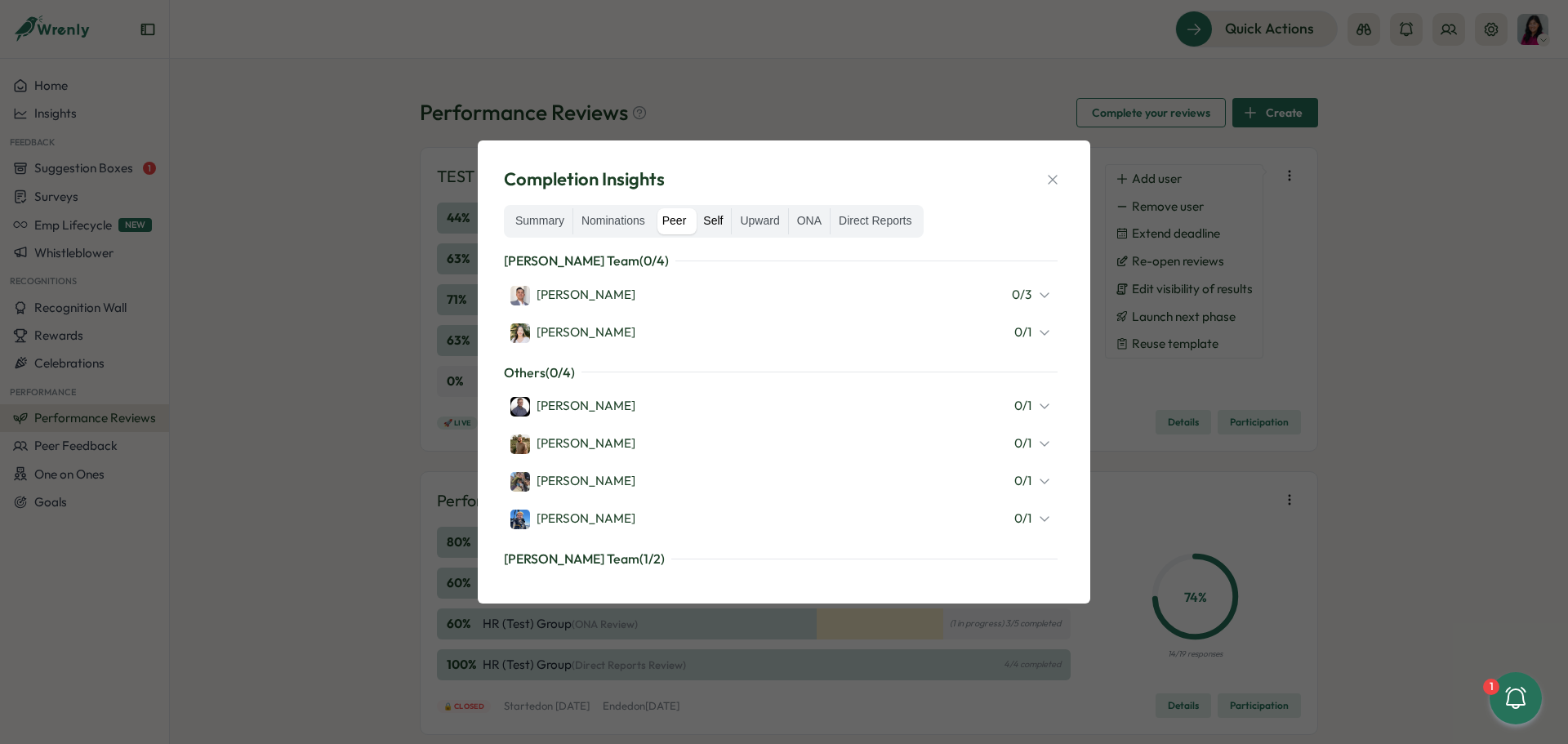
click at [720, 218] on label "Self" at bounding box center [713, 221] width 36 height 26
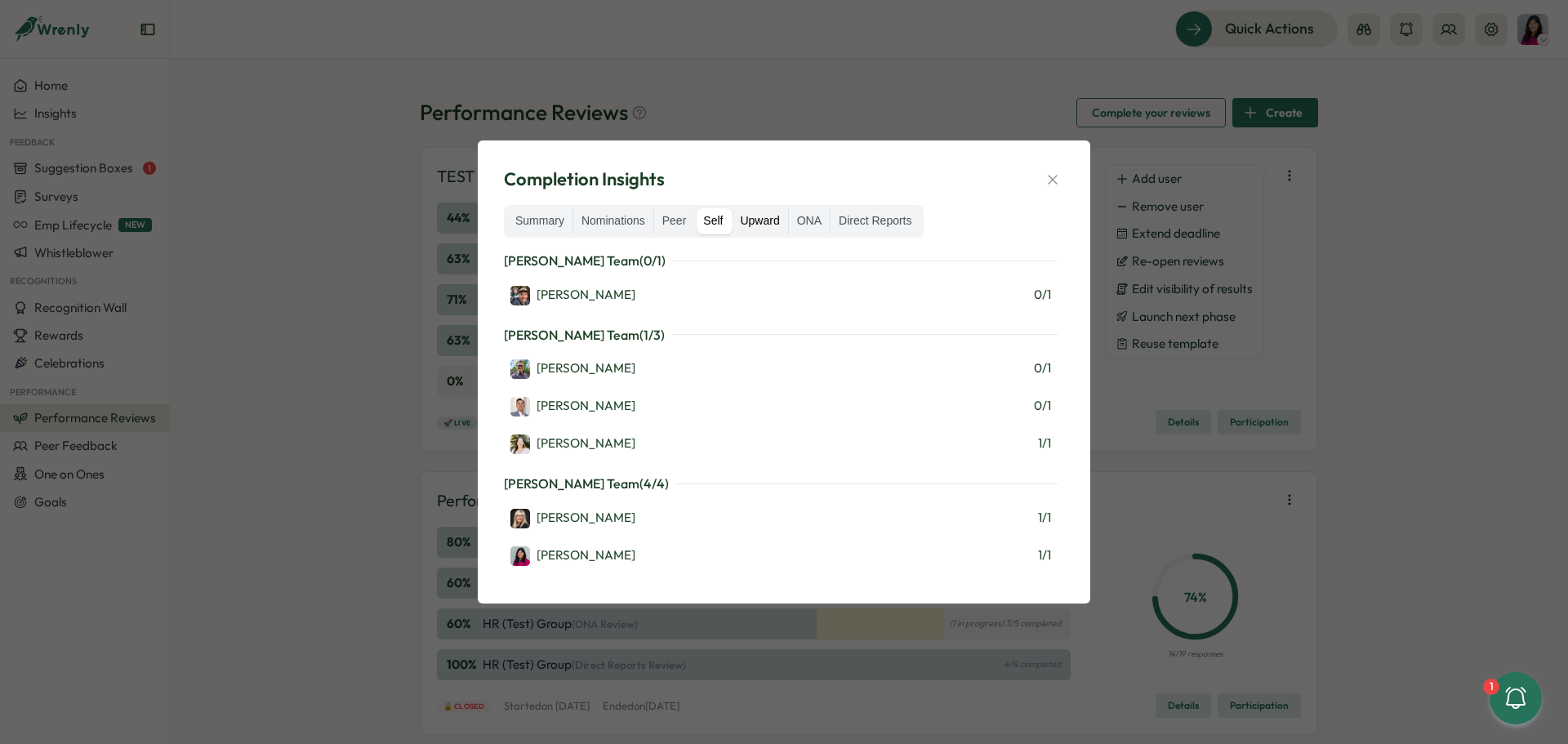
click at [756, 217] on label "Upward" at bounding box center [760, 221] width 55 height 26
click at [824, 215] on label "ONA" at bounding box center [809, 221] width 41 height 26
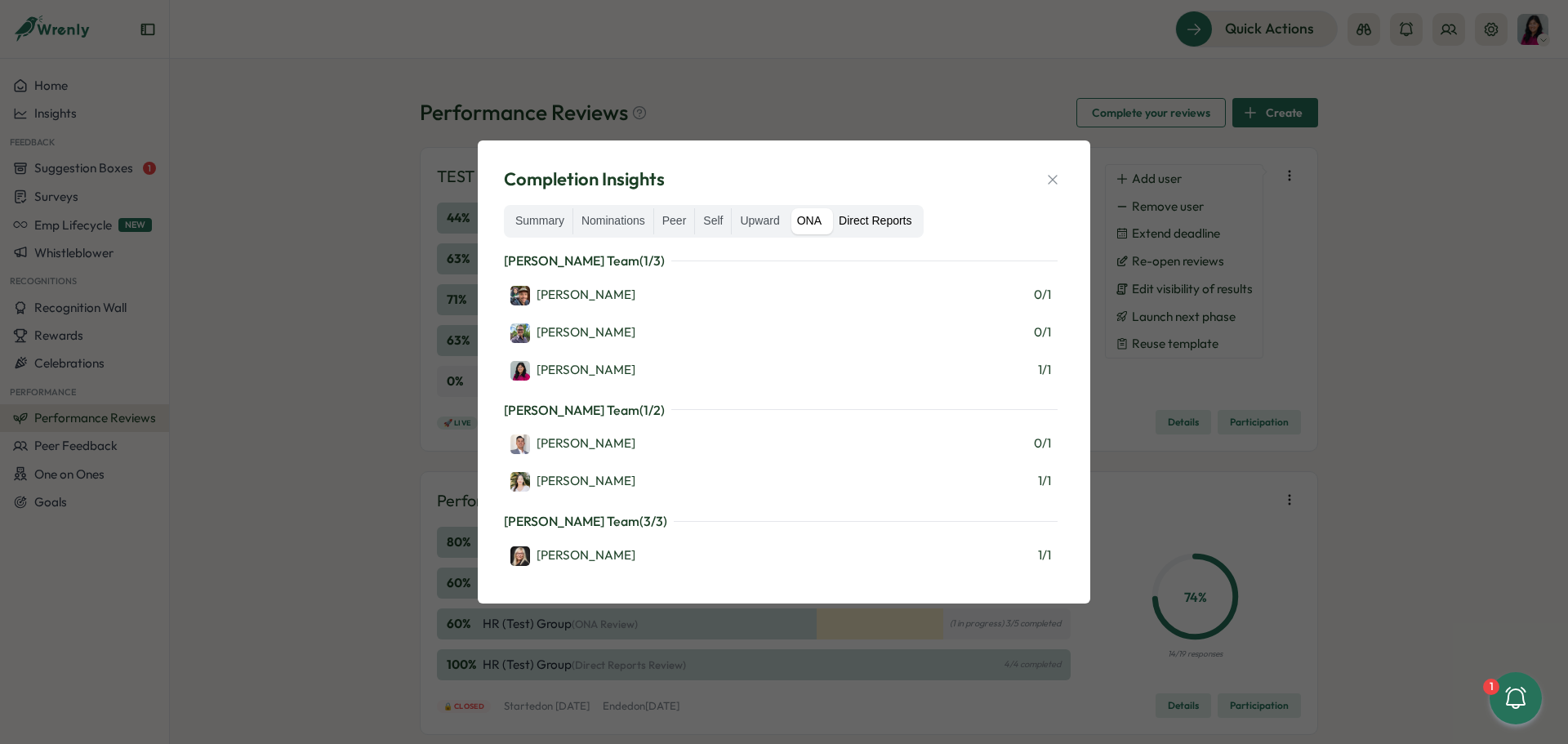
click at [878, 215] on label "Direct Reports" at bounding box center [875, 221] width 89 height 26
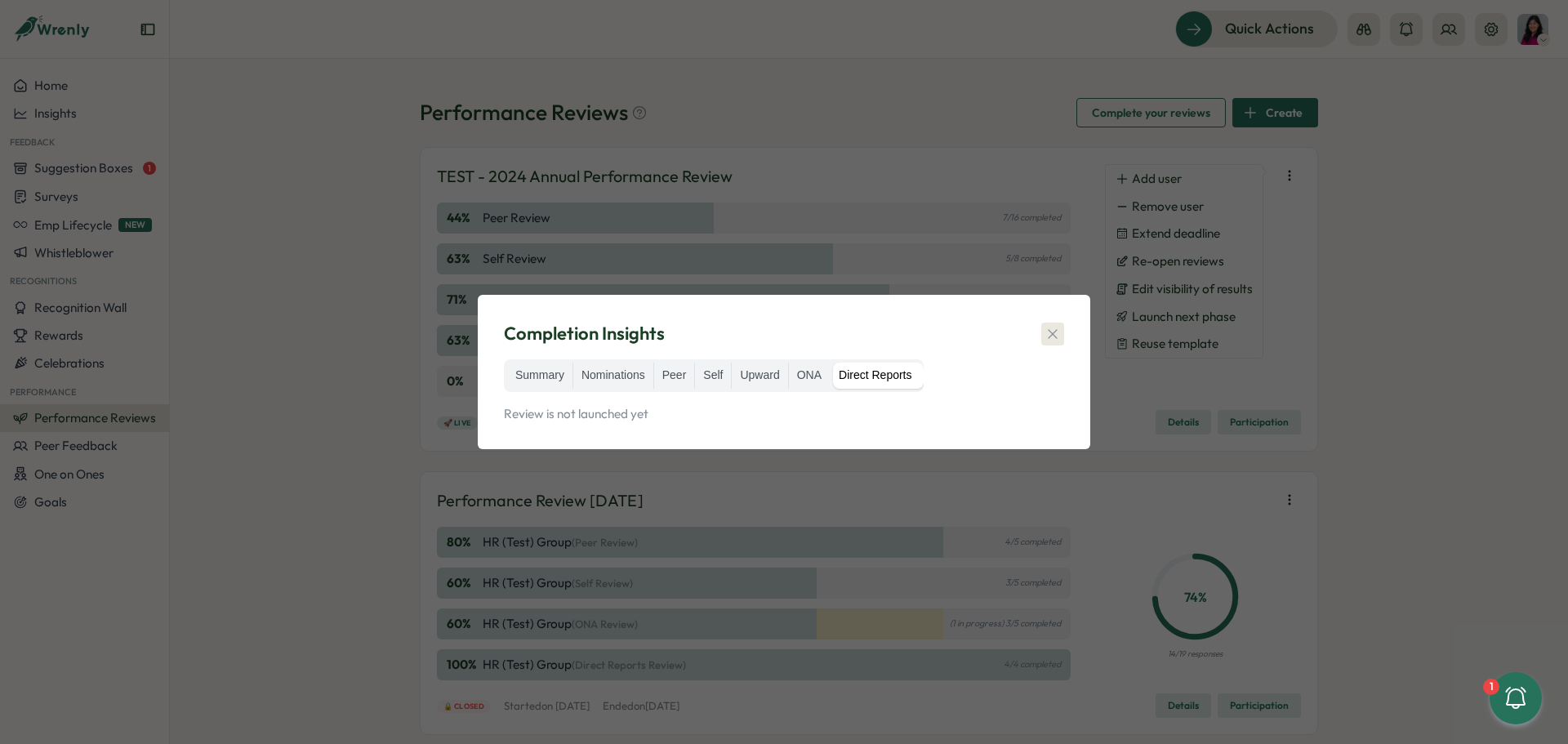
click at [1043, 334] on button "button" at bounding box center [1053, 334] width 23 height 23
